Goal: Information Seeking & Learning: Learn about a topic

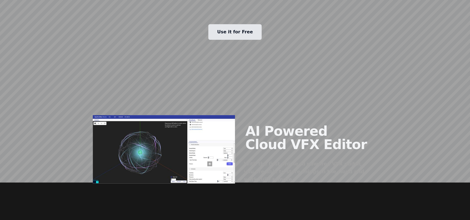
scroll to position [222, 0]
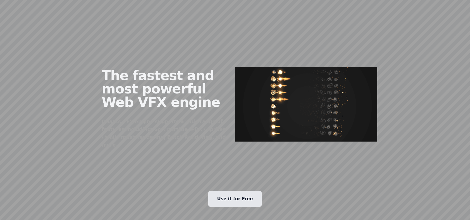
click at [274, 88] on img at bounding box center [306, 104] width 142 height 75
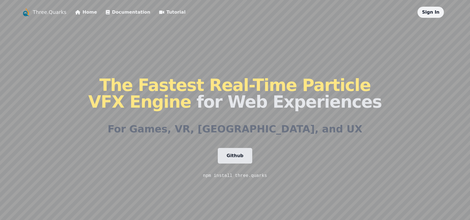
click at [159, 12] on link "Tutorial" at bounding box center [172, 12] width 26 height 7
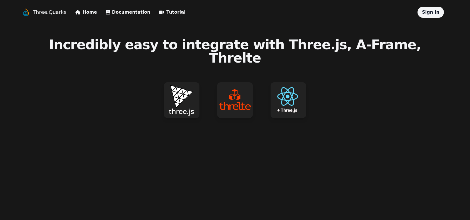
click at [187, 90] on img at bounding box center [182, 100] width 36 height 36
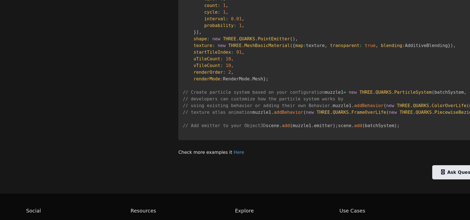
scroll to position [583, 0]
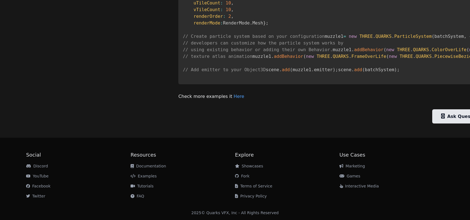
click at [234, 99] on link "Here" at bounding box center [239, 96] width 11 height 5
